Goal: Navigation & Orientation: Find specific page/section

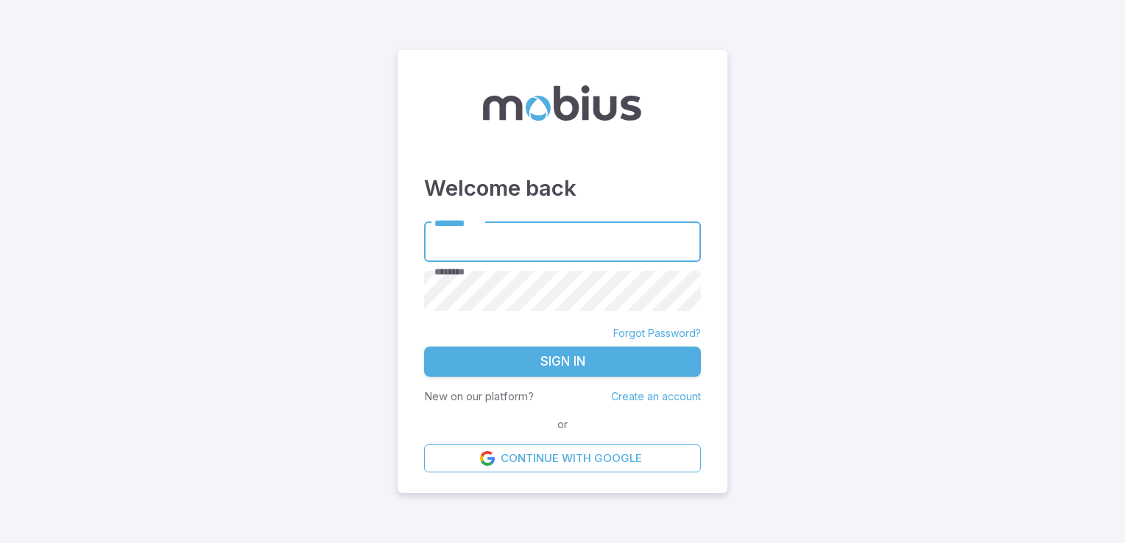
type input "**********"
click at [608, 361] on button "Sign In" at bounding box center [562, 362] width 277 height 31
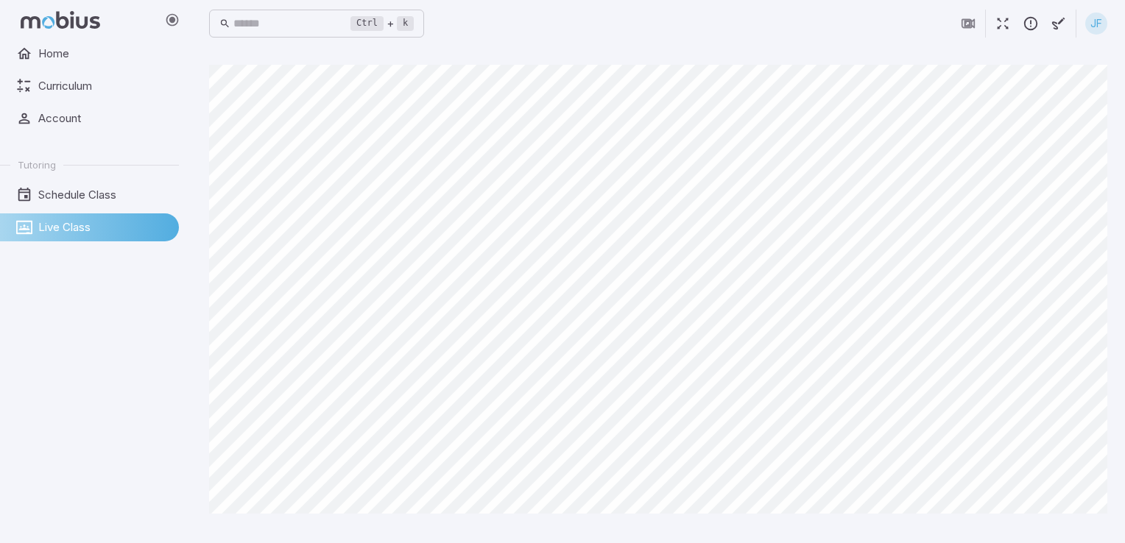
click at [99, 236] on link "Live Class" at bounding box center [89, 228] width 179 height 28
click at [166, 205] on link "Schedule Class" at bounding box center [89, 195] width 179 height 28
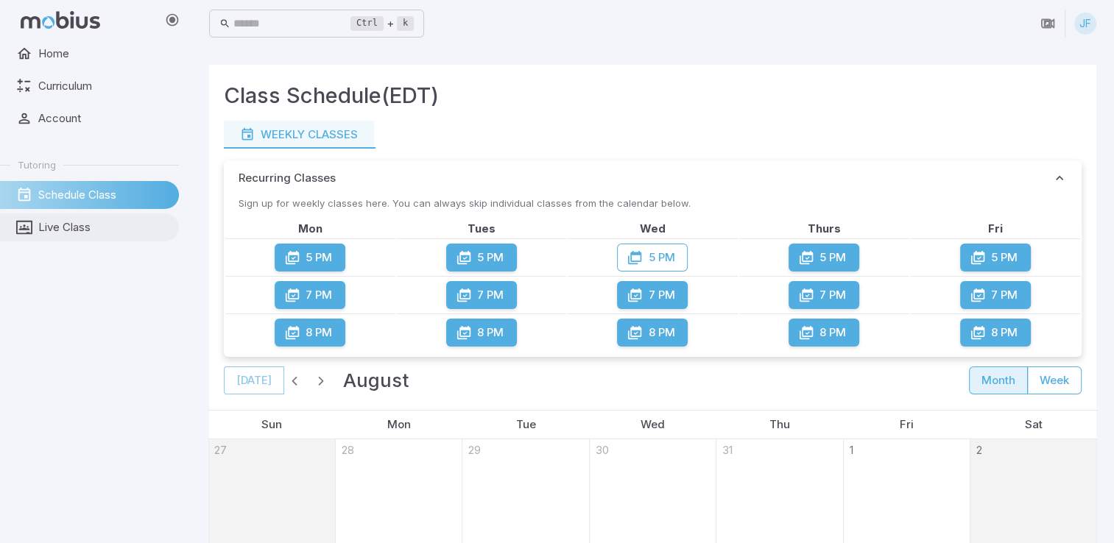
click at [149, 229] on span "Live Class" at bounding box center [103, 227] width 130 height 16
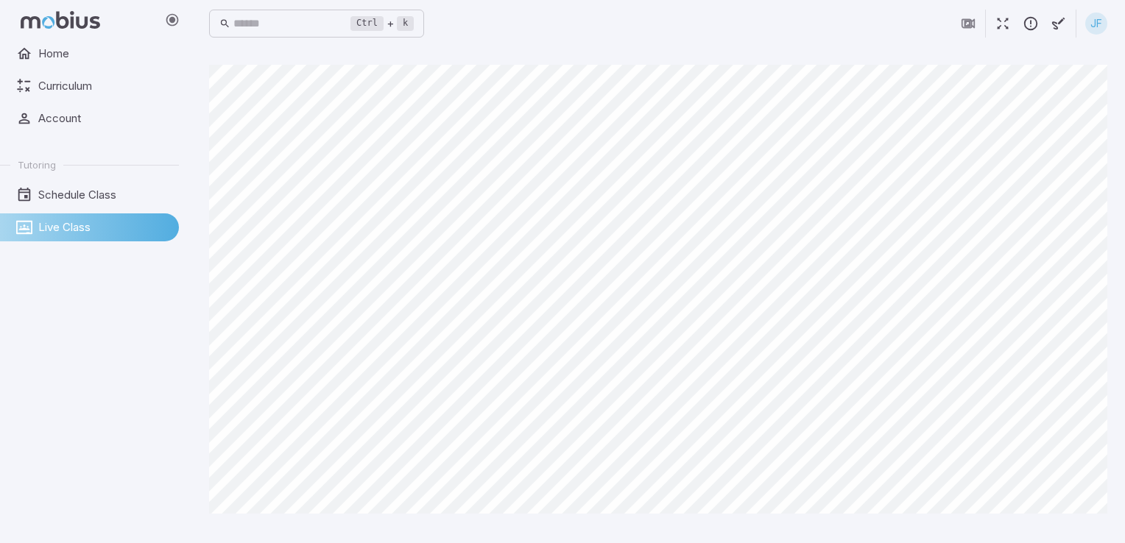
click at [75, 238] on link "Live Class" at bounding box center [89, 228] width 179 height 28
click at [58, 195] on span "Schedule Class" at bounding box center [103, 195] width 130 height 16
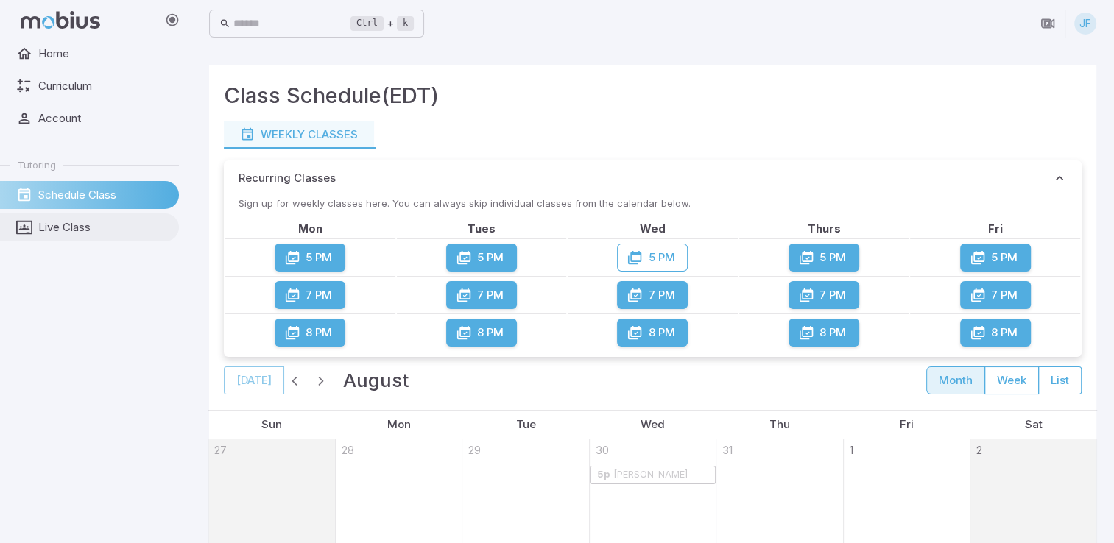
click at [71, 225] on span "Live Class" at bounding box center [103, 227] width 130 height 16
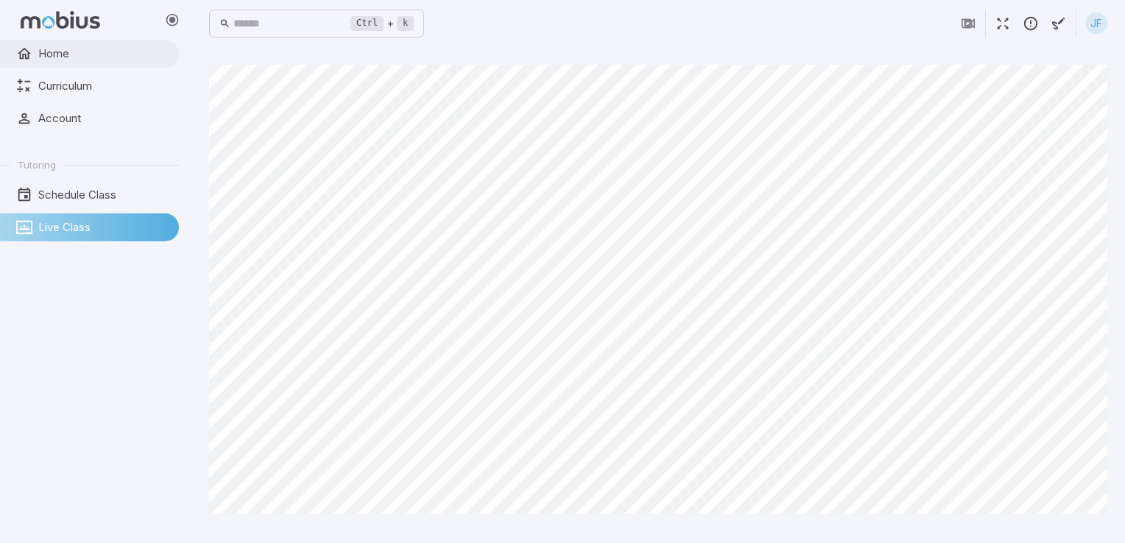
click at [84, 57] on span "Home" at bounding box center [103, 54] width 130 height 16
click at [18, 464] on div "Home Curriculum Account Tutoring Schedule Class Live Class" at bounding box center [95, 292] width 191 height 504
click at [66, 490] on div "Home Curriculum Account Tutoring Schedule Class Live Class" at bounding box center [95, 292] width 191 height 504
click at [29, 543] on html "Home Curriculum Account Tutoring Schedule Class Live Class Ctrl + k ​ JF Canvas…" at bounding box center [562, 271] width 1125 height 543
click at [167, 493] on div "Home Curriculum Account Tutoring Schedule Class Live Class" at bounding box center [95, 292] width 191 height 504
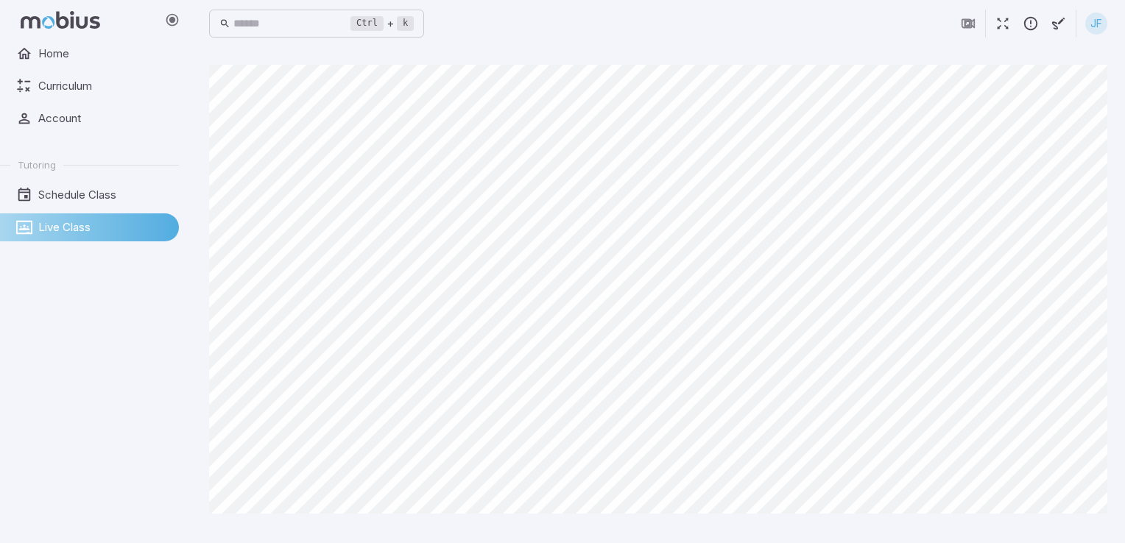
click at [442, 529] on main "Canvas actions 100 % Exit zen mode" at bounding box center [658, 295] width 934 height 496
